Goal: Task Accomplishment & Management: Use online tool/utility

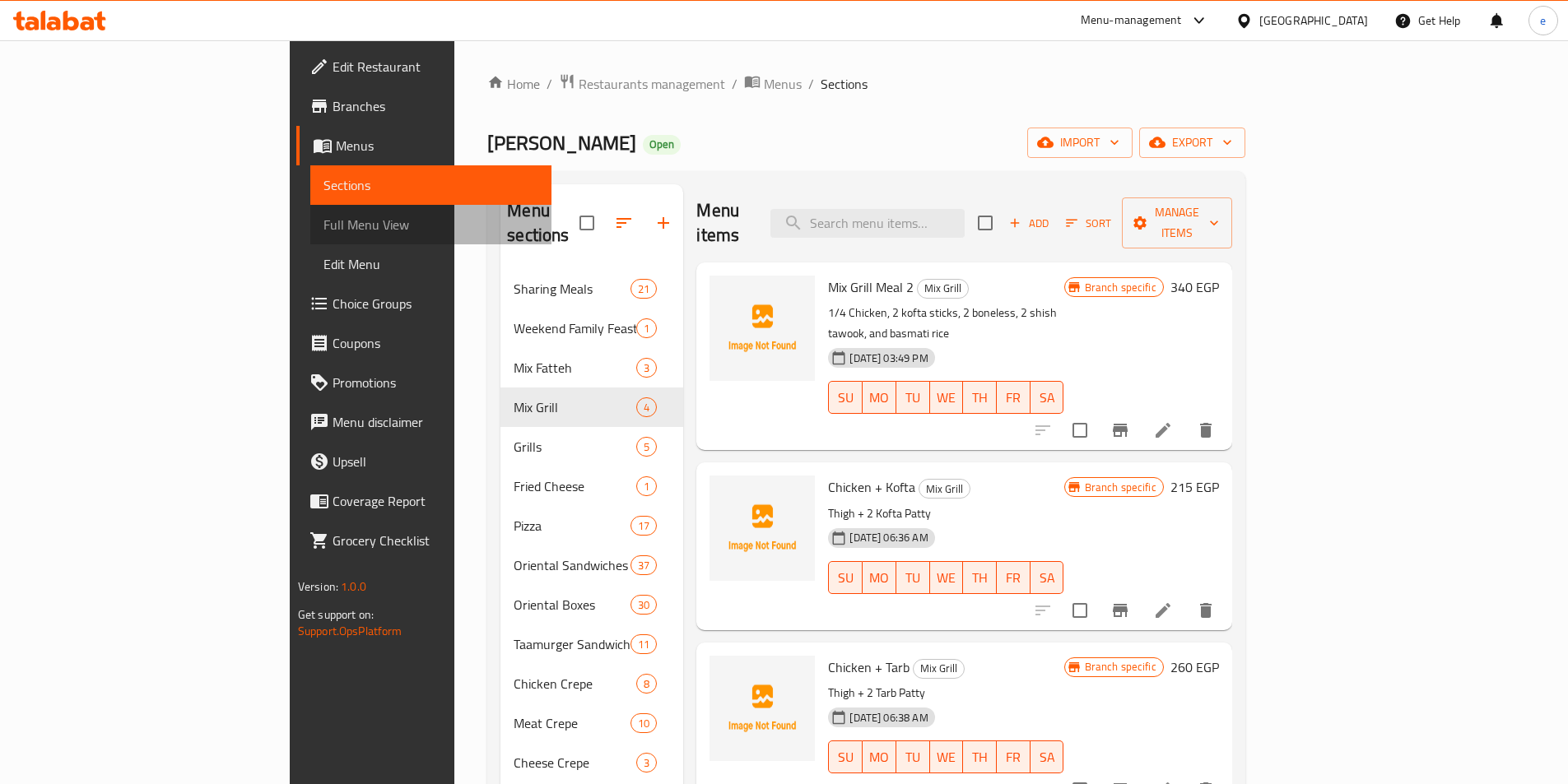
click at [323, 224] on span "Full Menu View" at bounding box center [430, 224] width 214 height 20
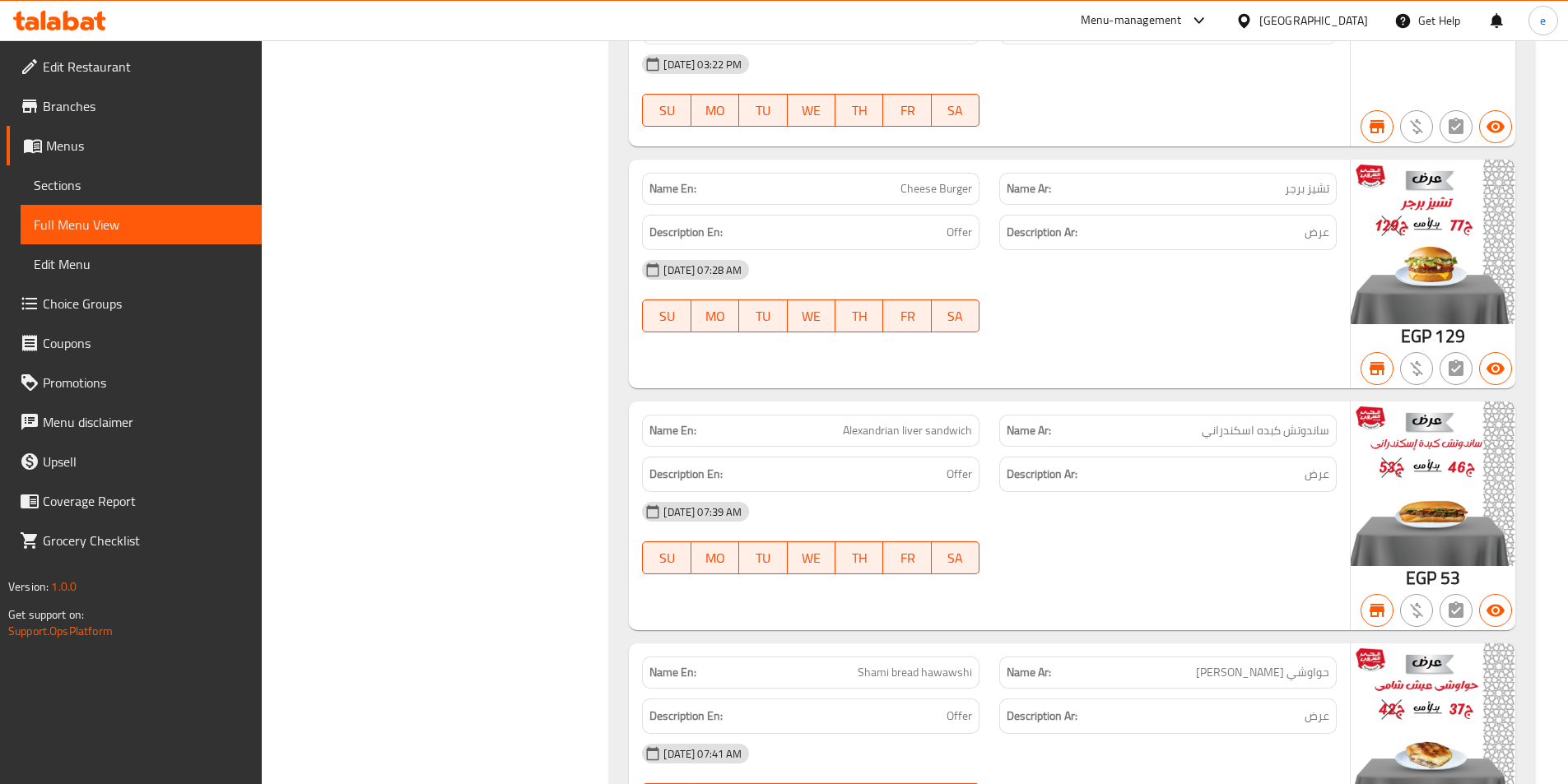
scroll to position [430, 0]
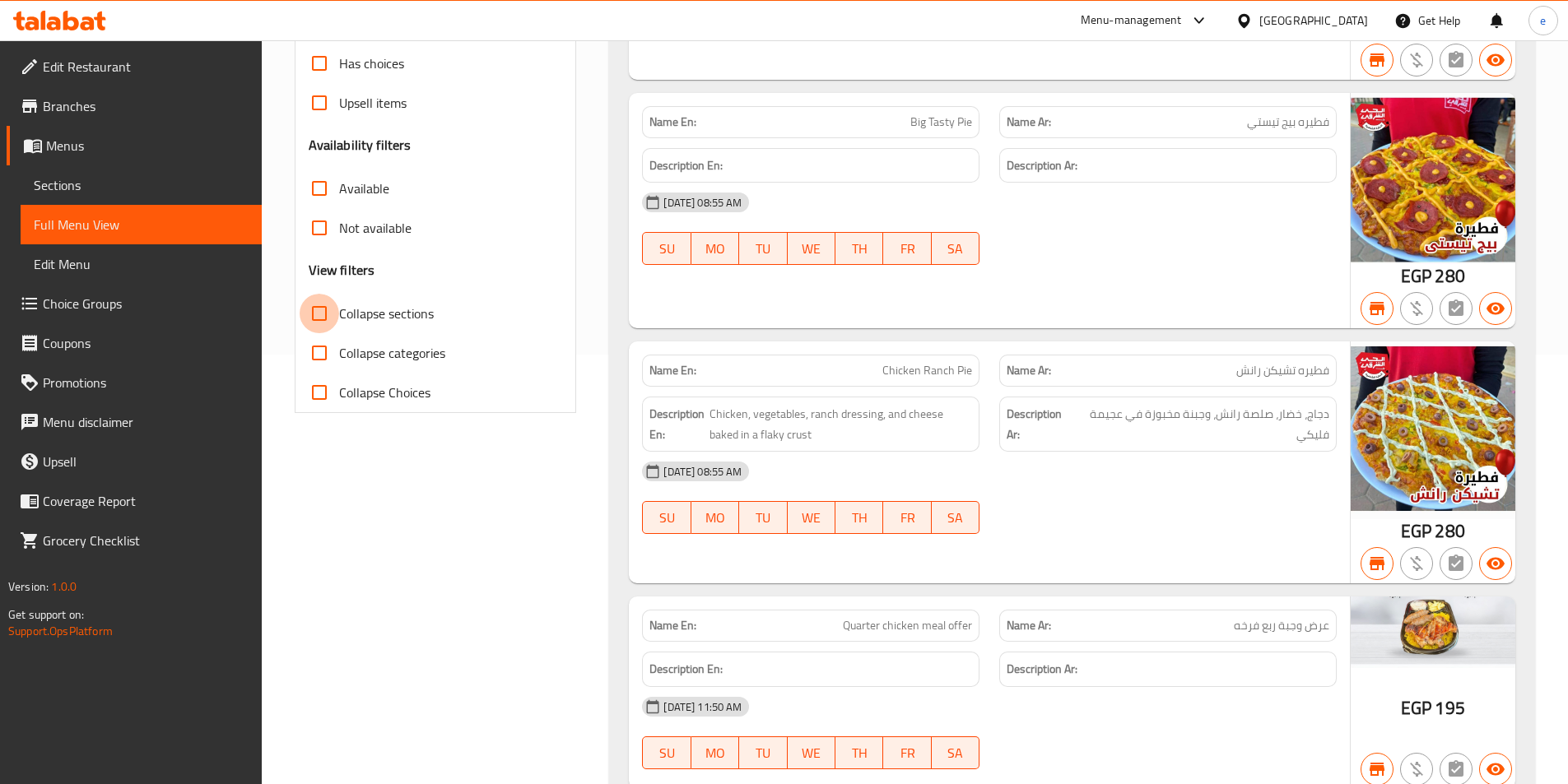
click at [321, 318] on input "Collapse sections" at bounding box center [319, 314] width 40 height 40
checkbox input "true"
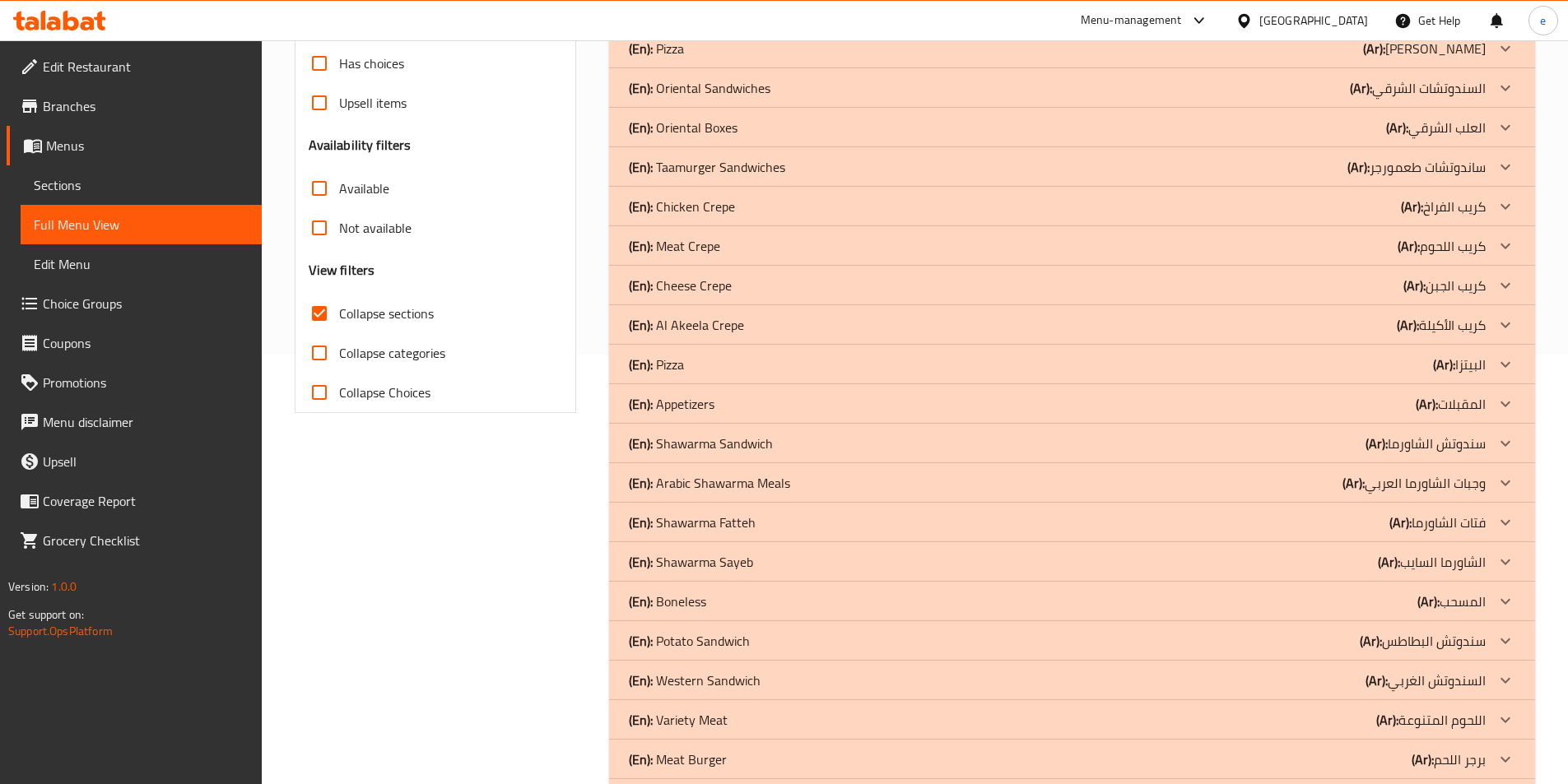
scroll to position [0, 0]
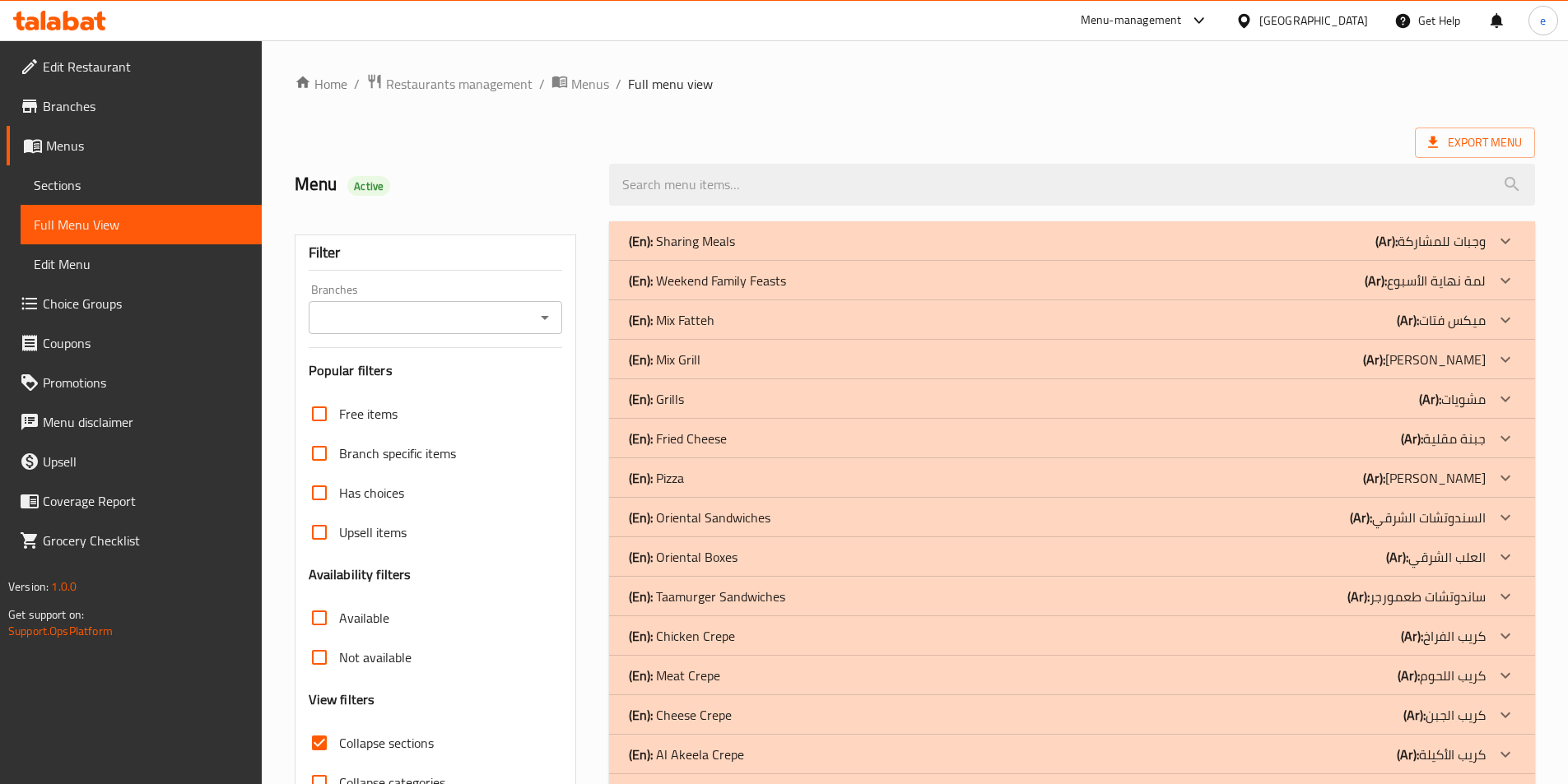
click at [1453, 239] on p "(Ar): وجبات للمشاركة" at bounding box center [1430, 241] width 111 height 20
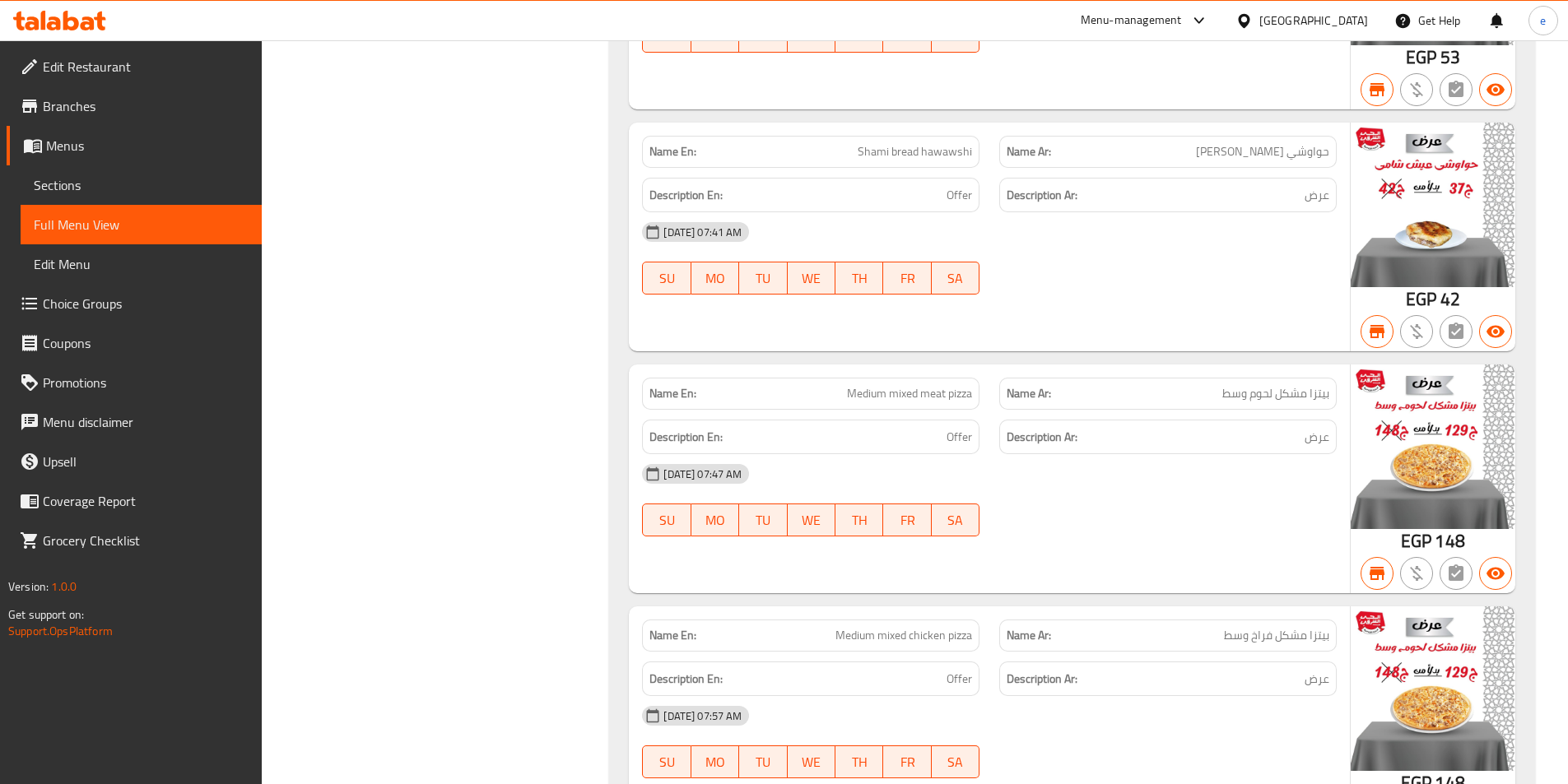
scroll to position [4938, 0]
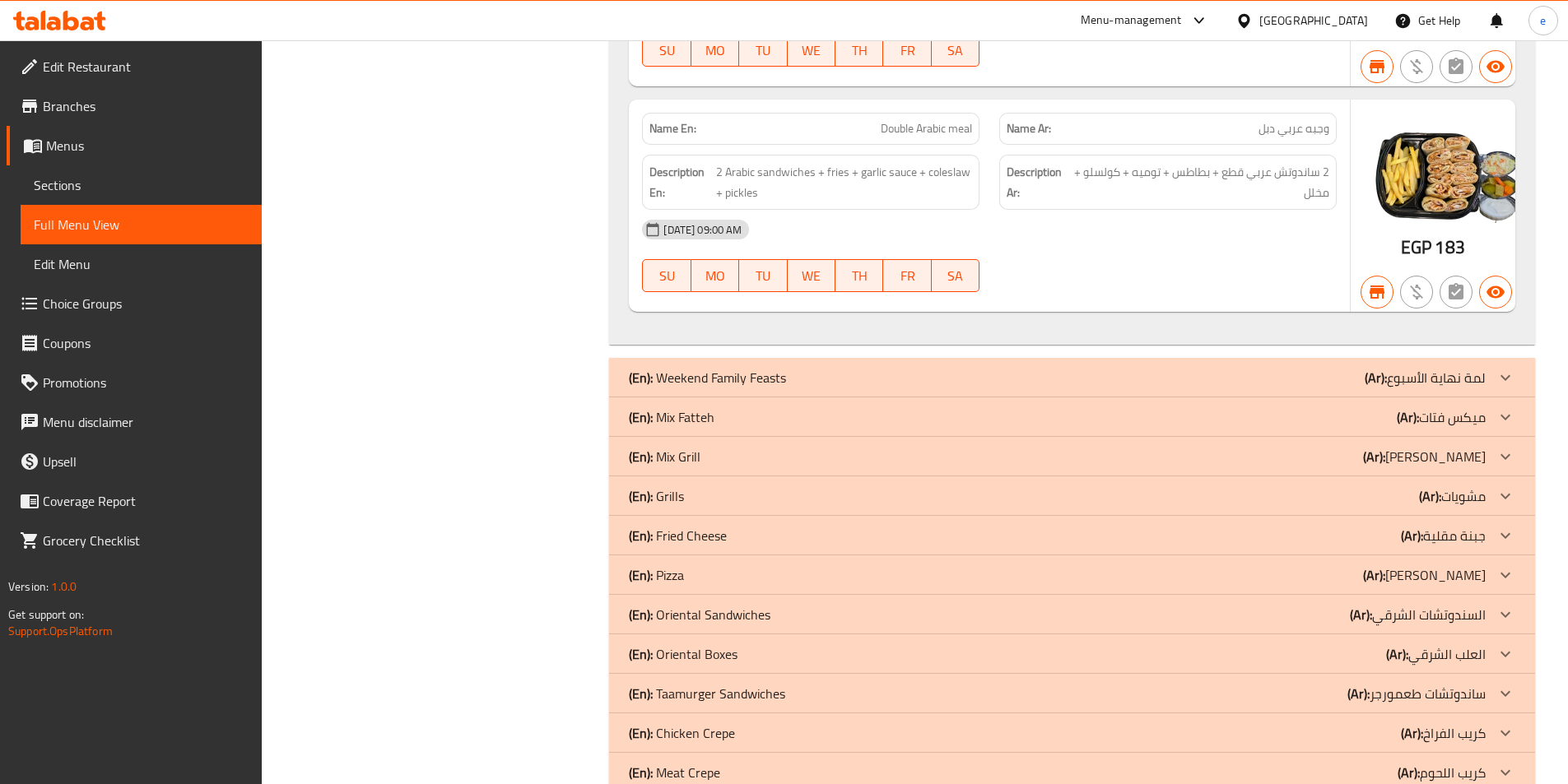
click at [1448, 371] on p "(Ar): لمة نهاية الأسبوع" at bounding box center [1424, 378] width 121 height 20
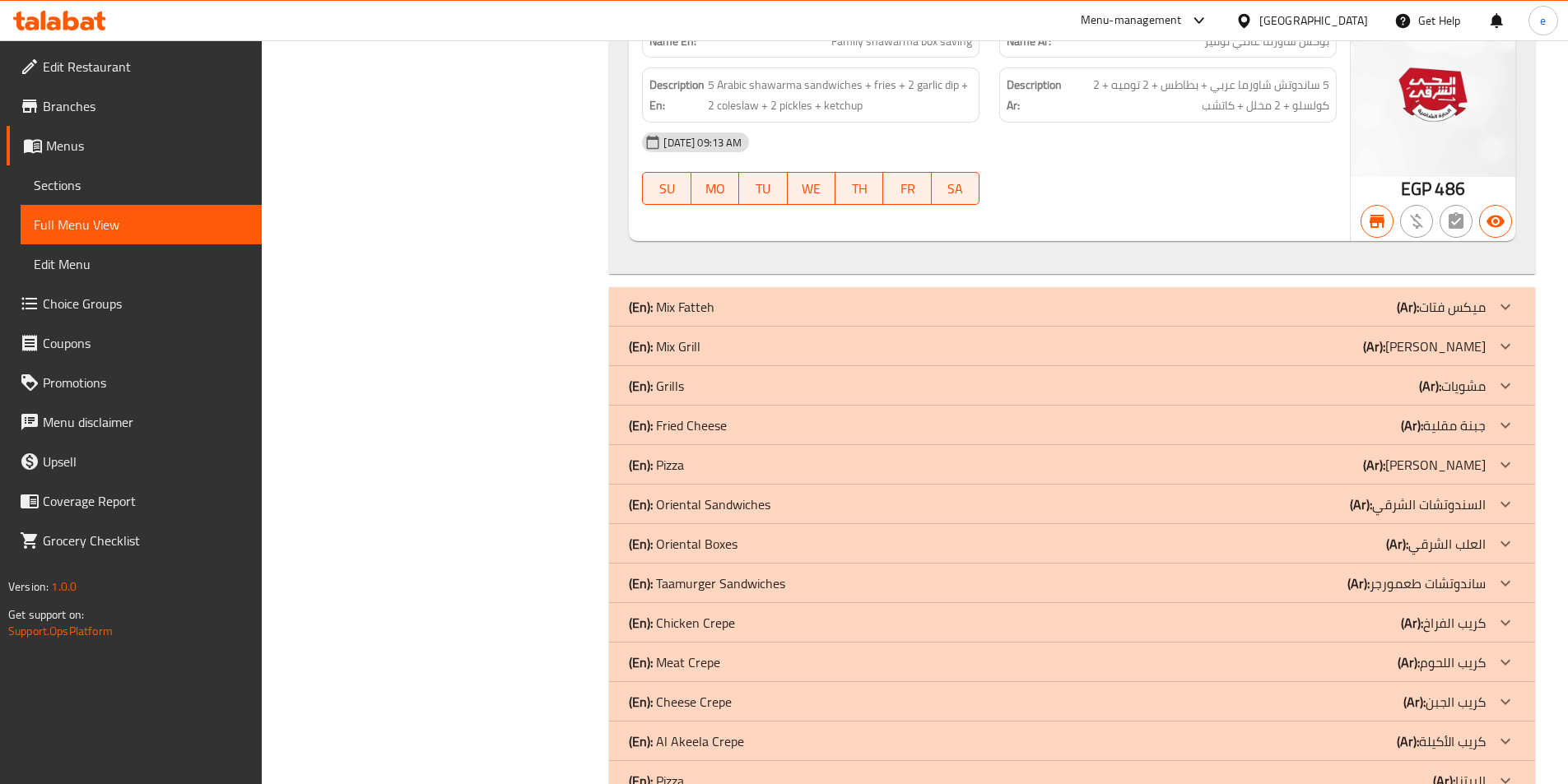
scroll to position [5350, 0]
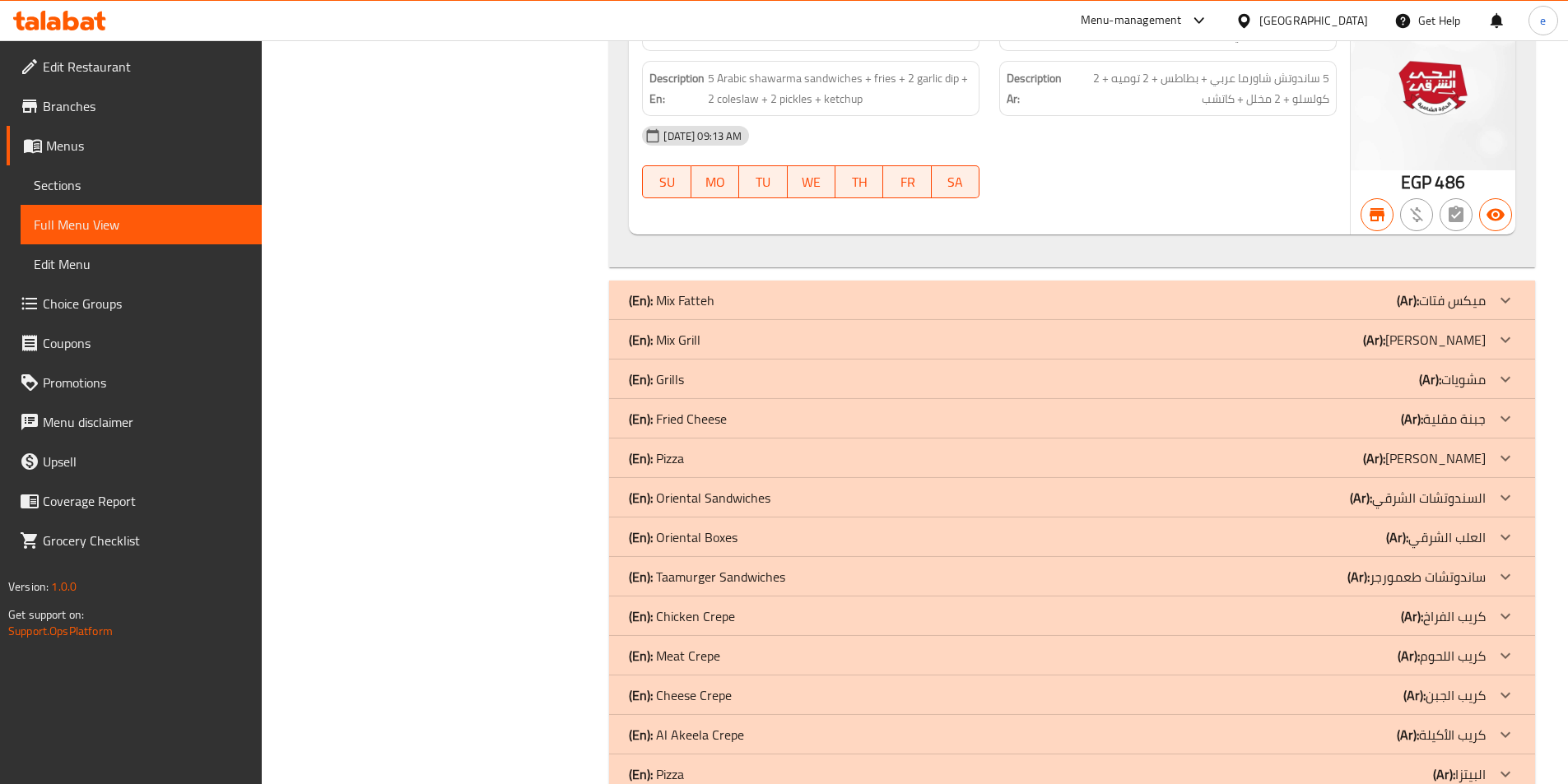
click at [1475, 284] on div "(En): Mix Fatteh (Ar): ميكس فتات" at bounding box center [1072, 300] width 926 height 40
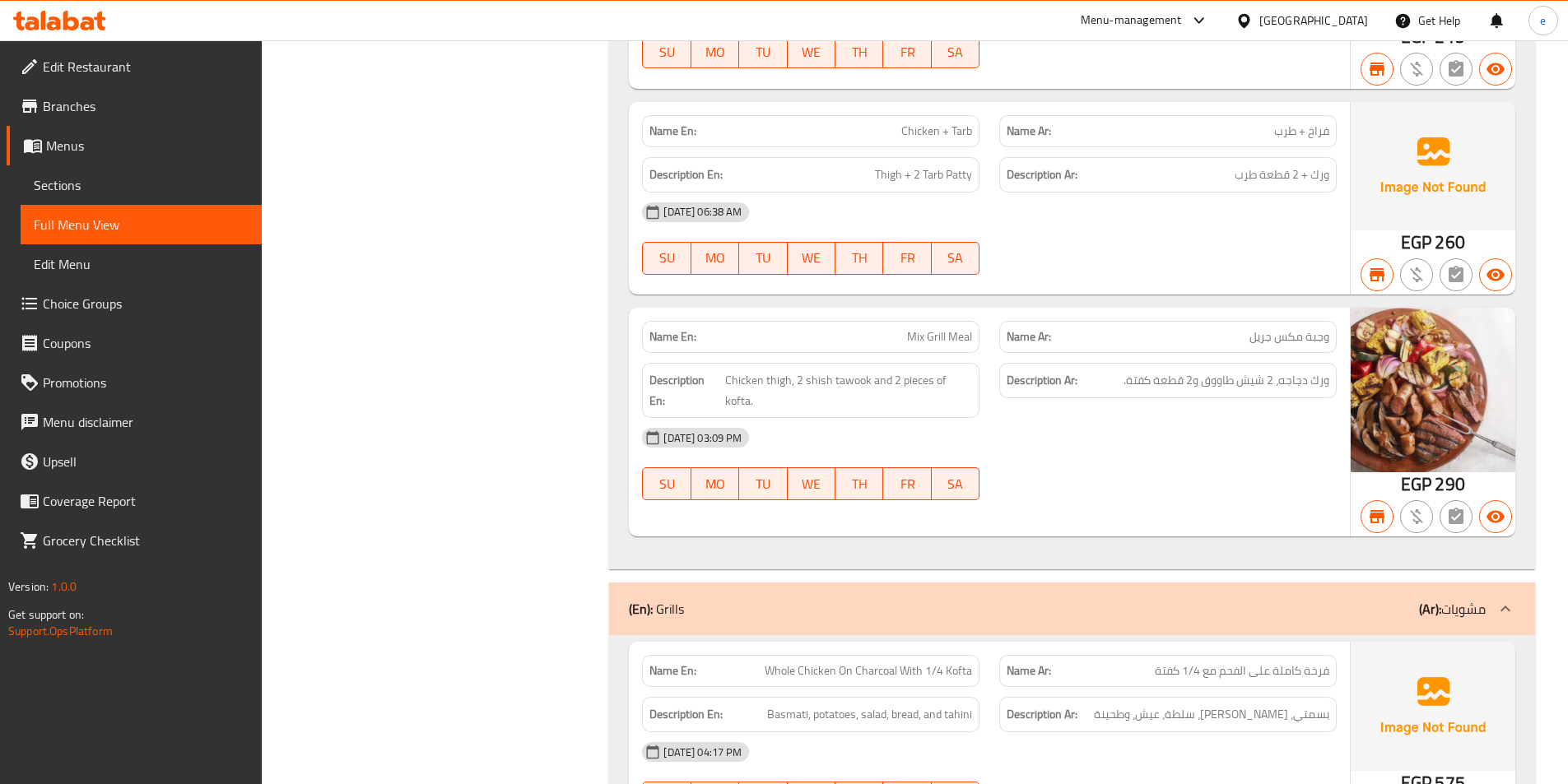
scroll to position [6832, 0]
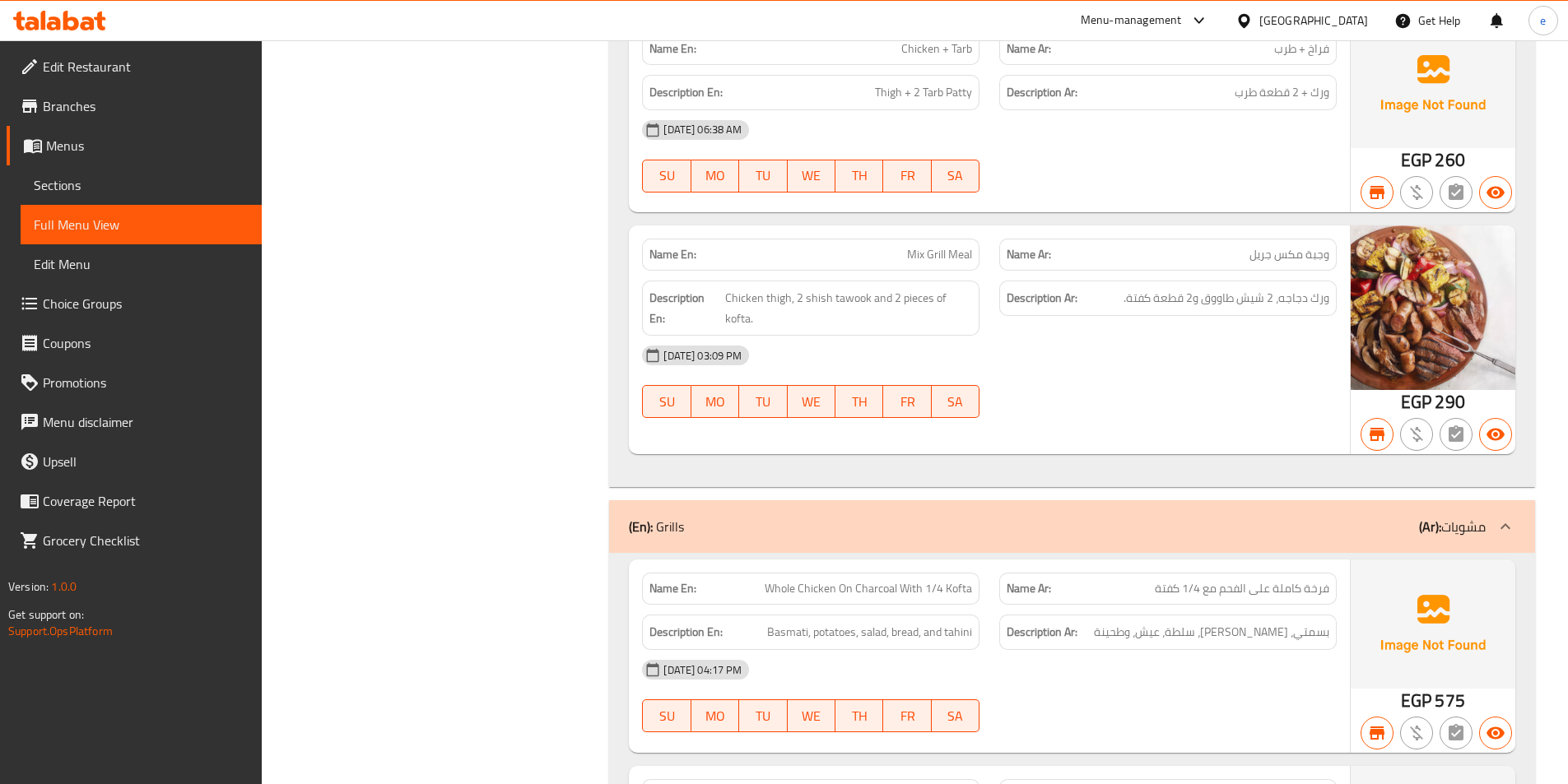
click at [1429, 525] on b "(Ar):" at bounding box center [1430, 527] width 22 height 25
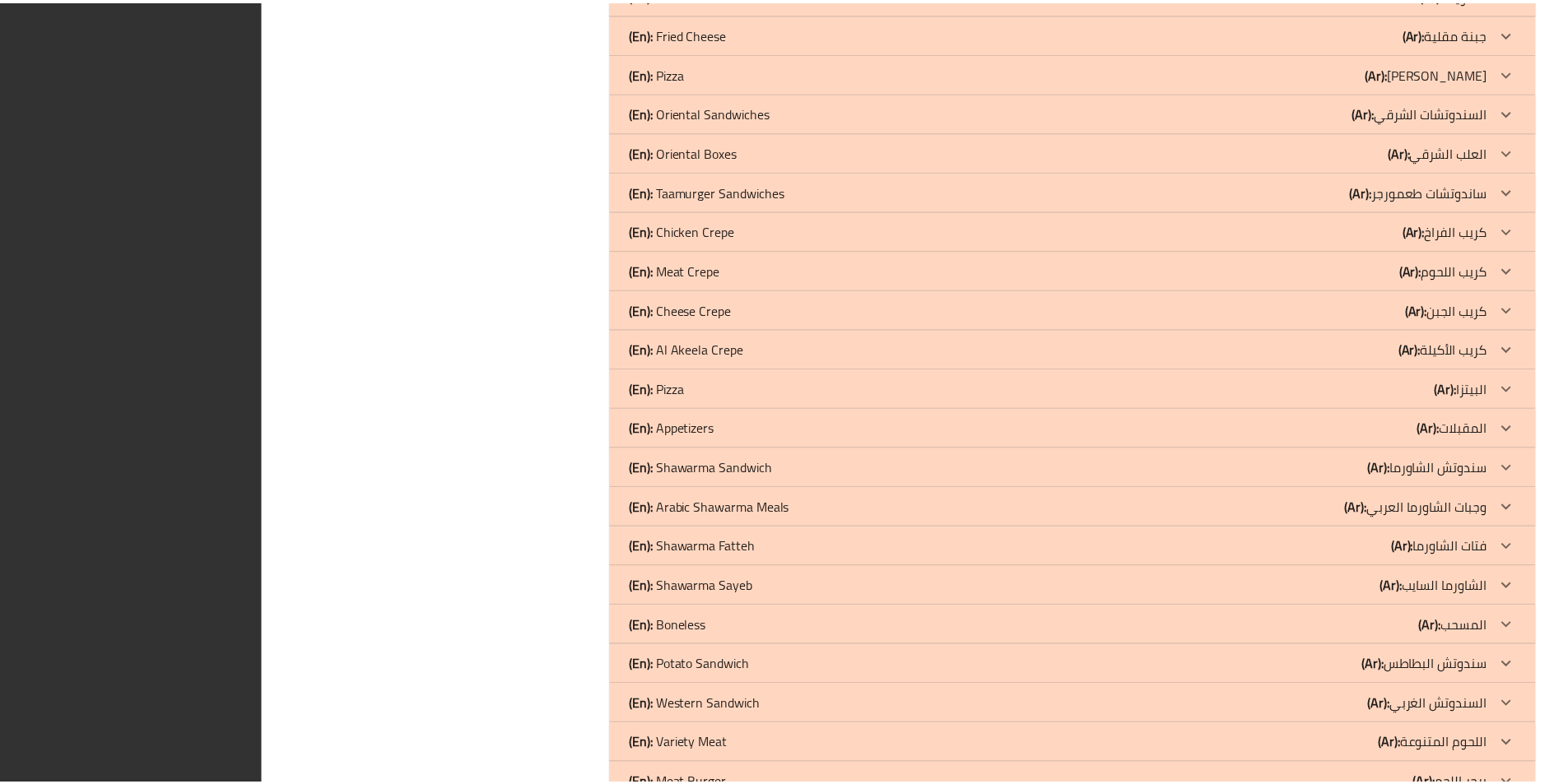
scroll to position [7757, 0]
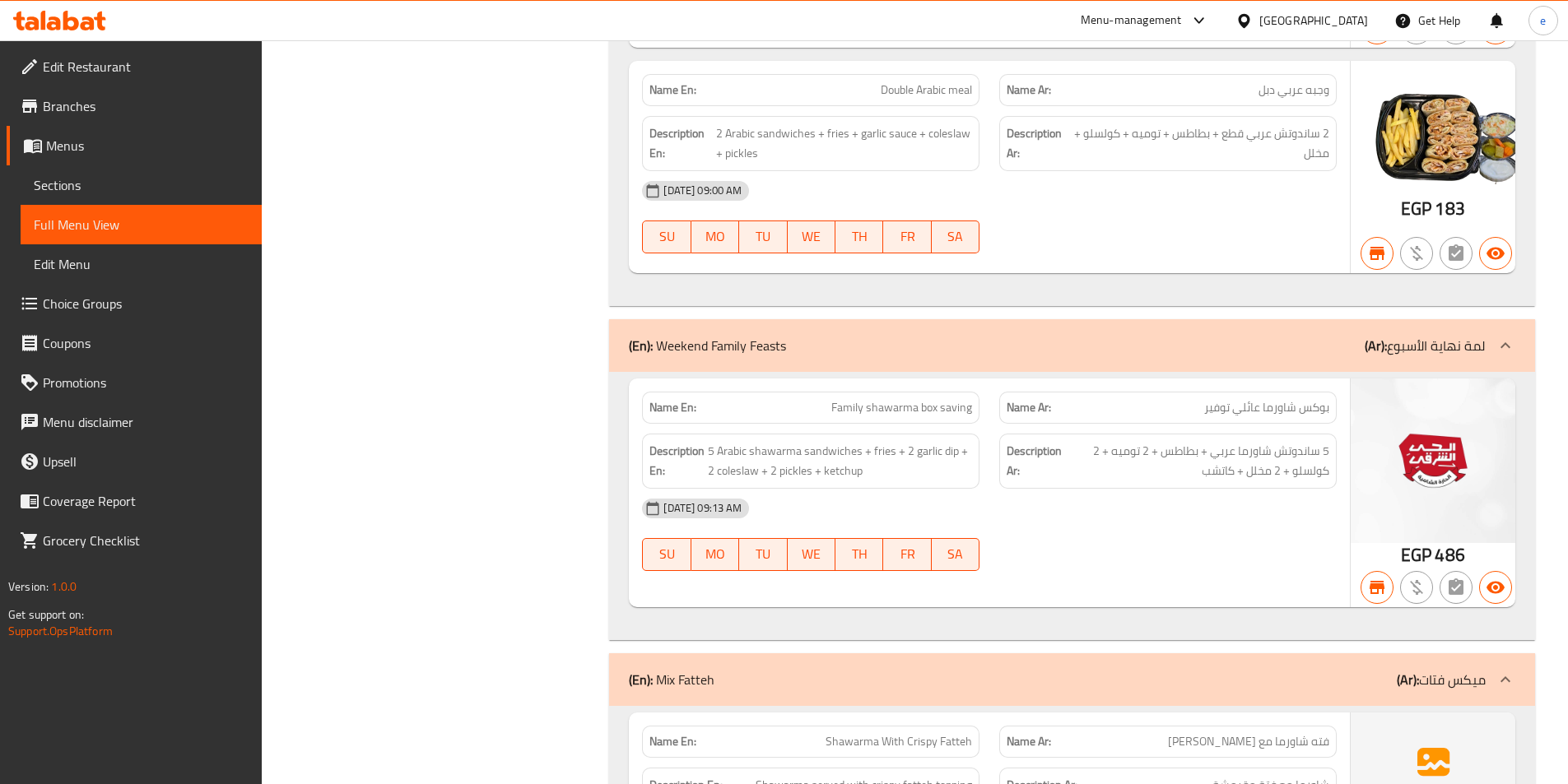
scroll to position [0, 0]
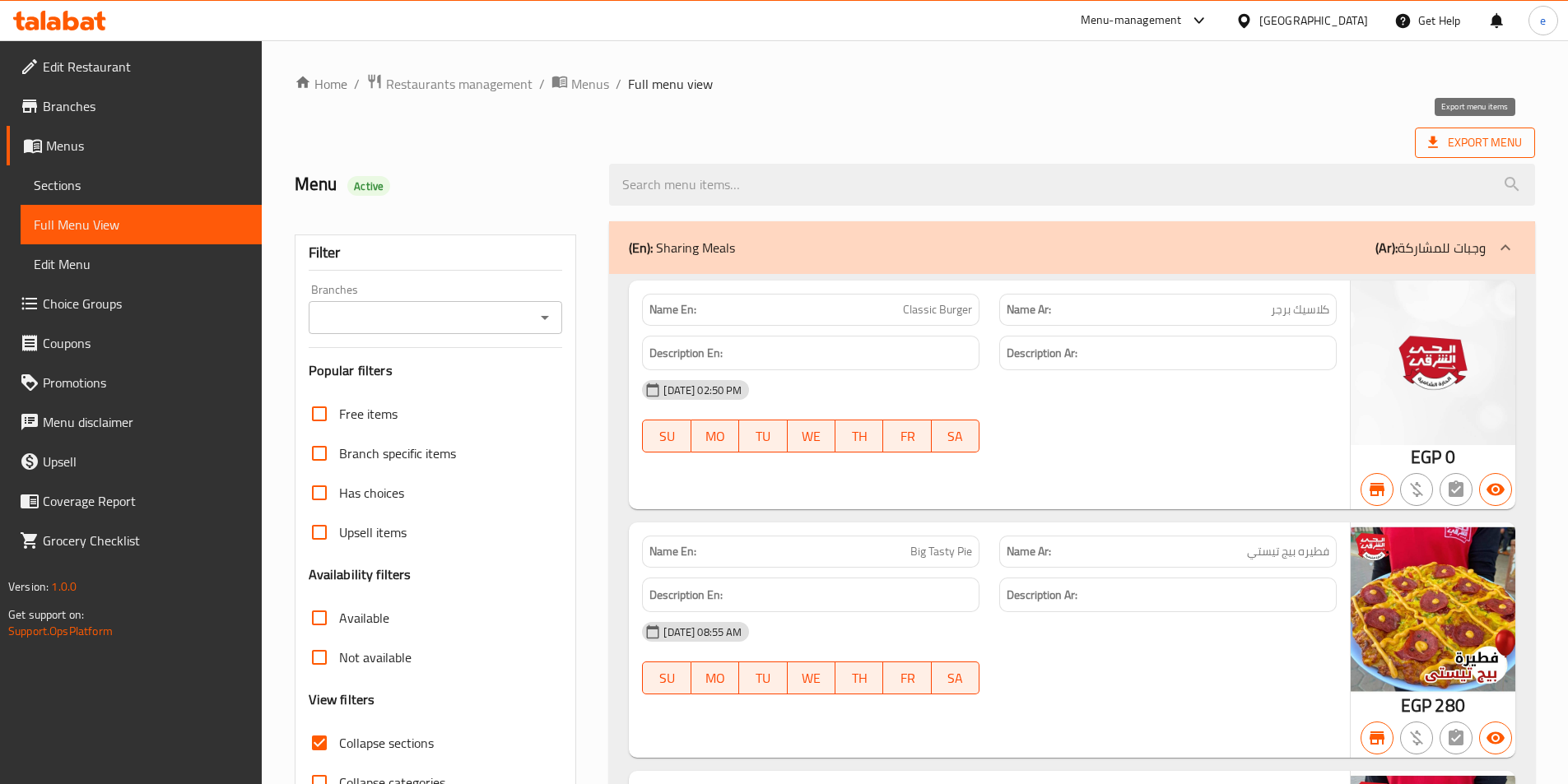
click at [1493, 153] on span "Export Menu" at bounding box center [1475, 143] width 120 height 31
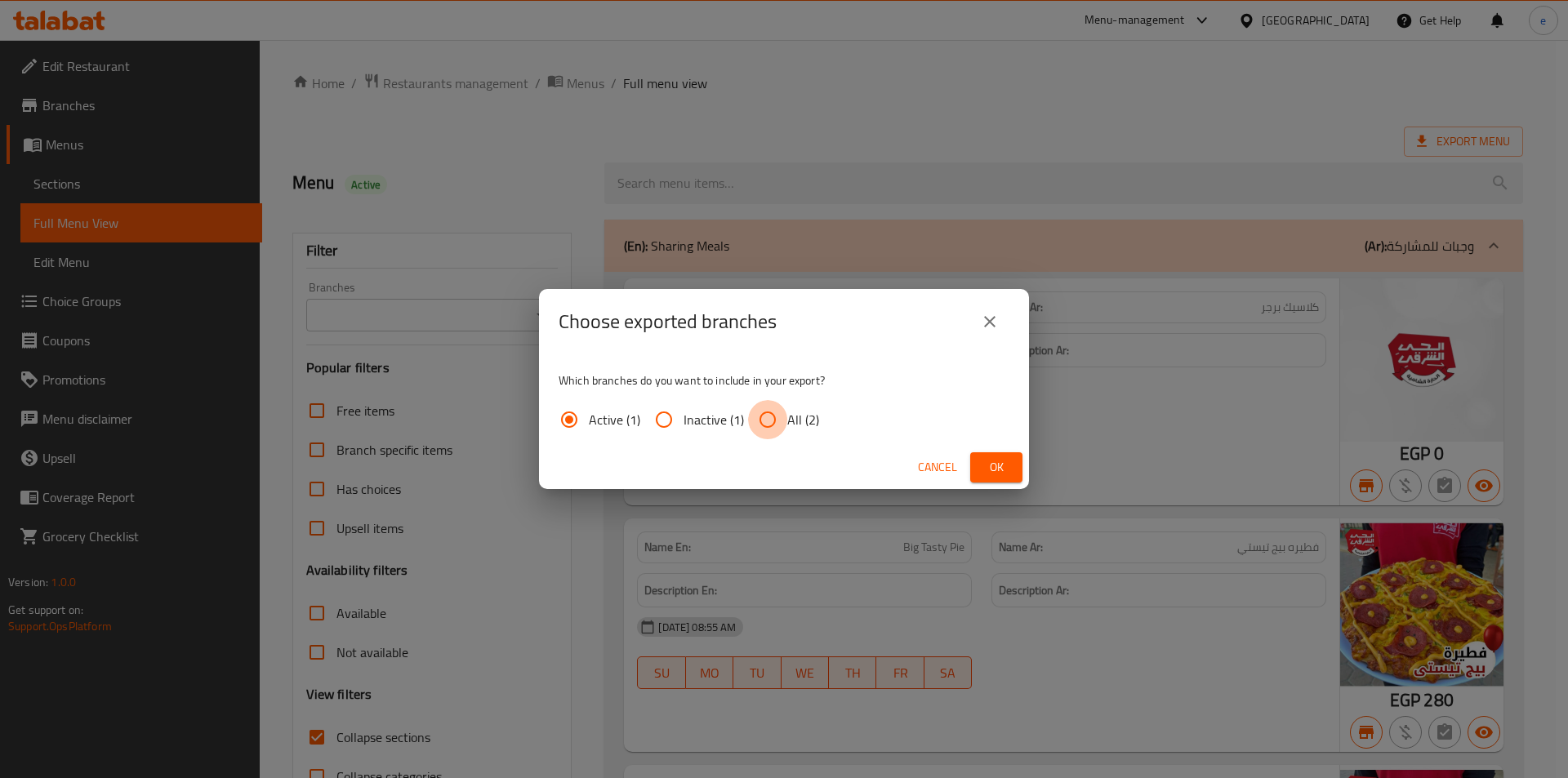
click at [760, 435] on input "All (2)" at bounding box center [768, 420] width 40 height 40
radio input "true"
click at [993, 470] on span "Ok" at bounding box center [997, 467] width 26 height 21
